Goal: Transaction & Acquisition: Book appointment/travel/reservation

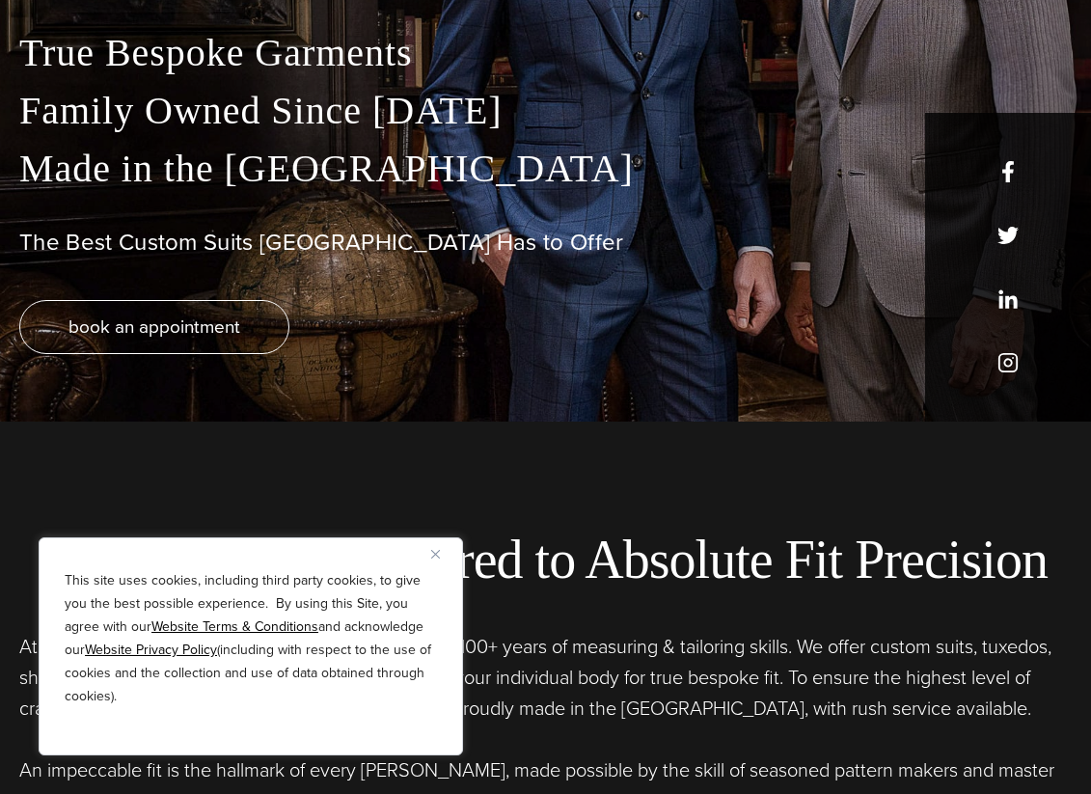
scroll to position [450, 0]
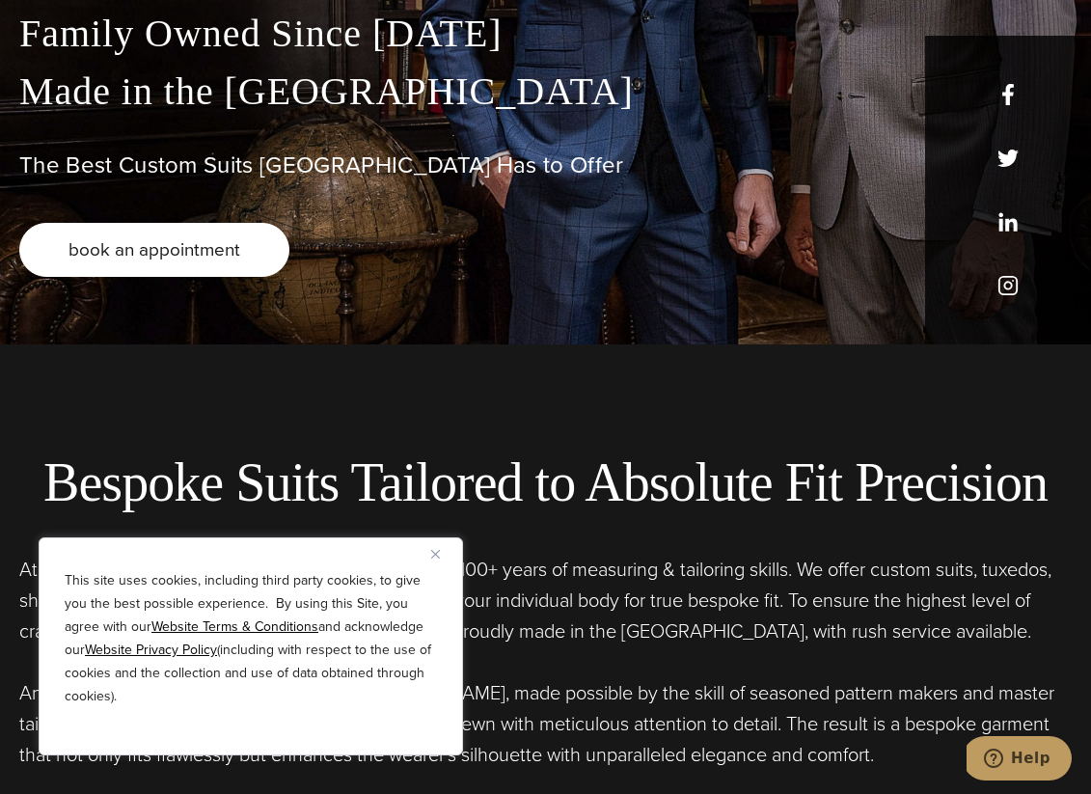
click at [138, 259] on span "book an appointment" at bounding box center [154, 249] width 172 height 28
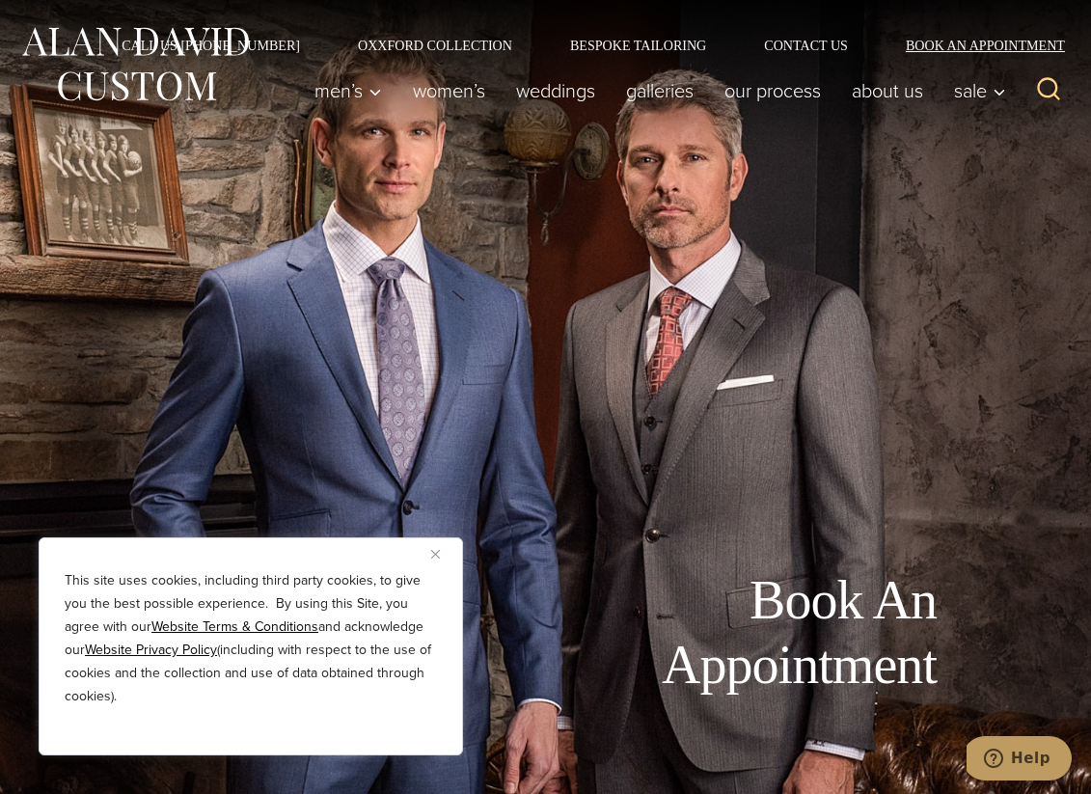
click at [984, 47] on link "Book an Appointment" at bounding box center [974, 46] width 195 height 14
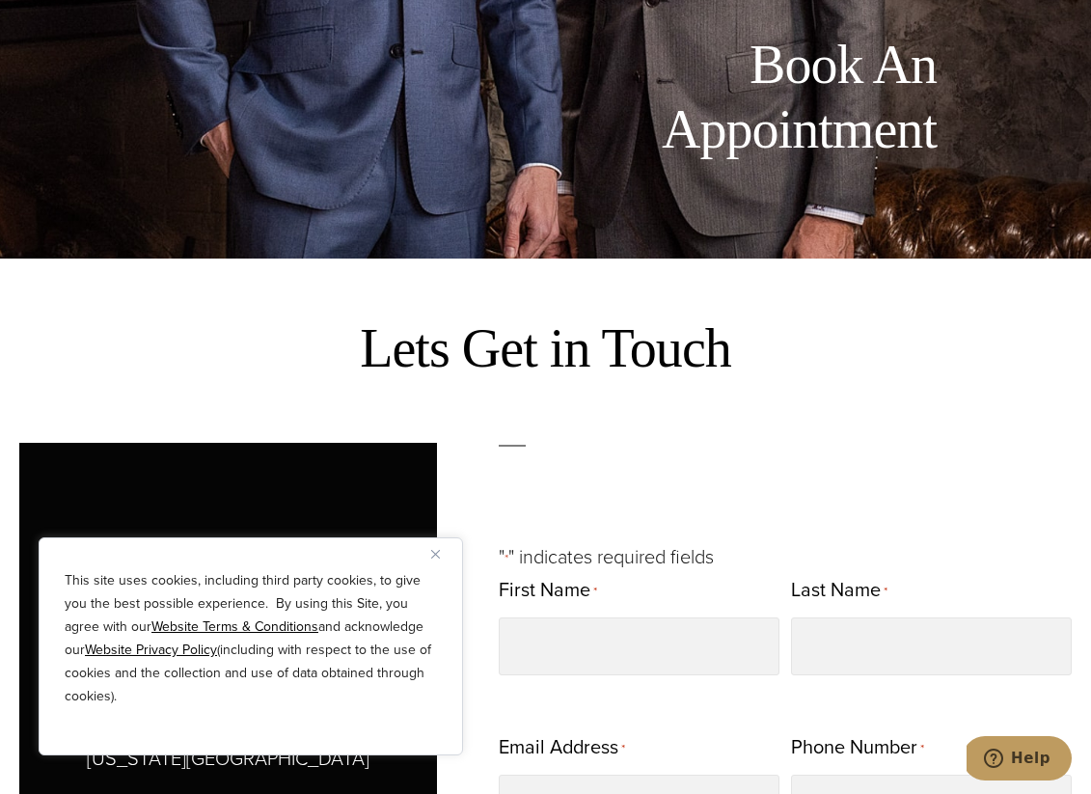
scroll to position [592, 0]
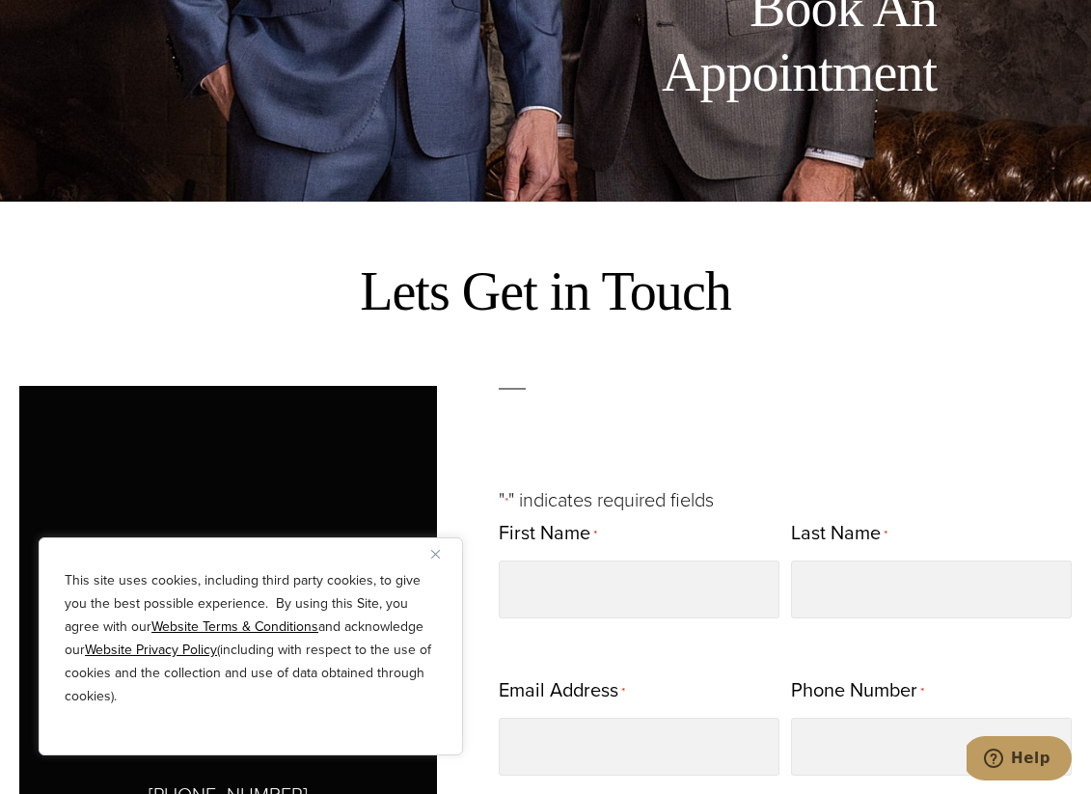
click at [439, 546] on button "Close" at bounding box center [442, 553] width 23 height 23
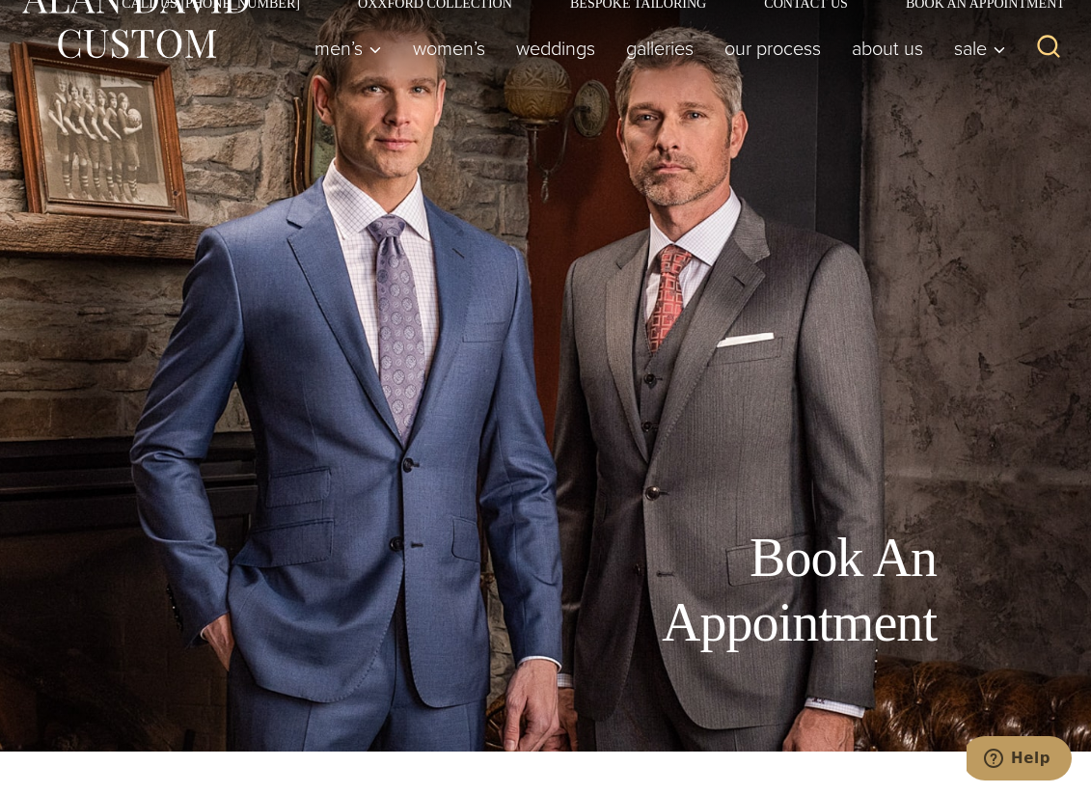
scroll to position [0, 0]
